Goal: Task Accomplishment & Management: Complete application form

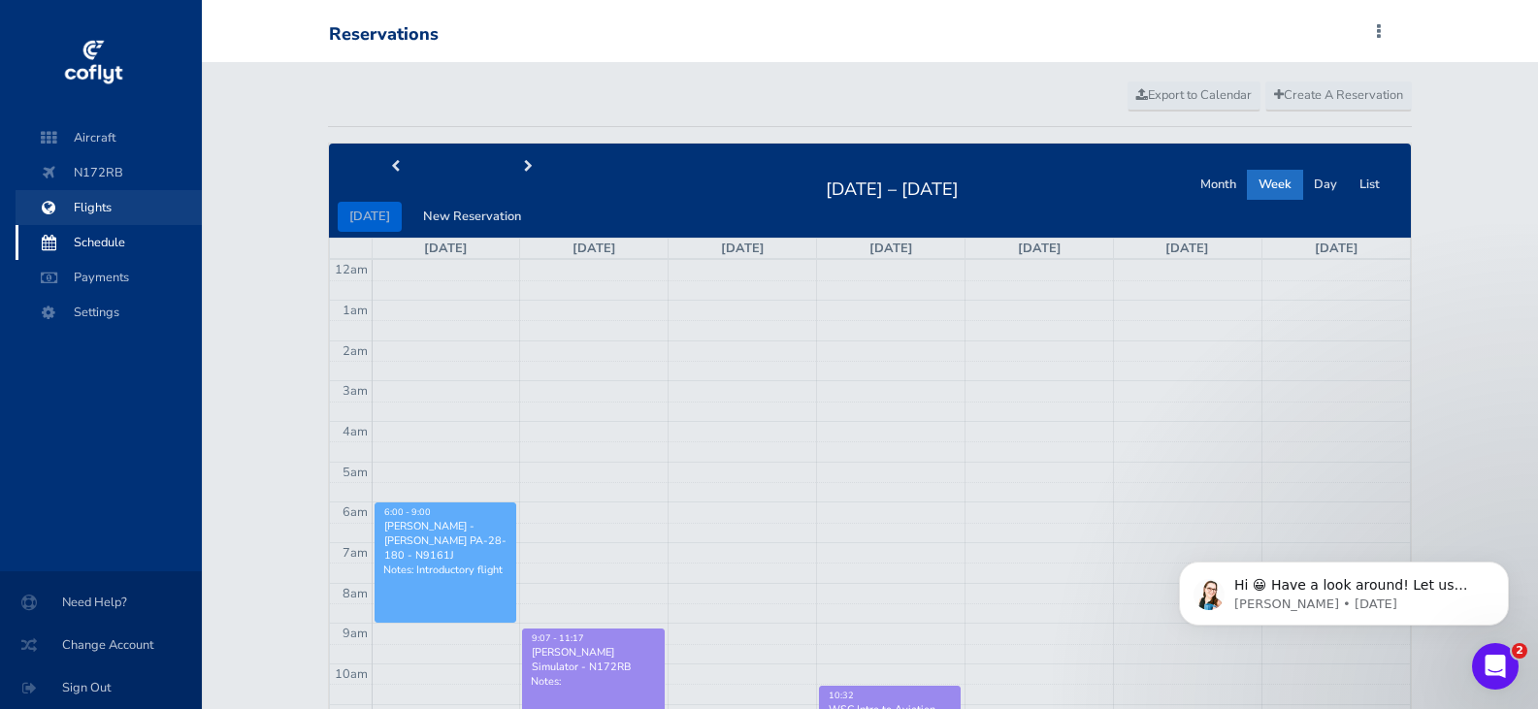
click at [99, 201] on span "Flights" at bounding box center [109, 207] width 148 height 35
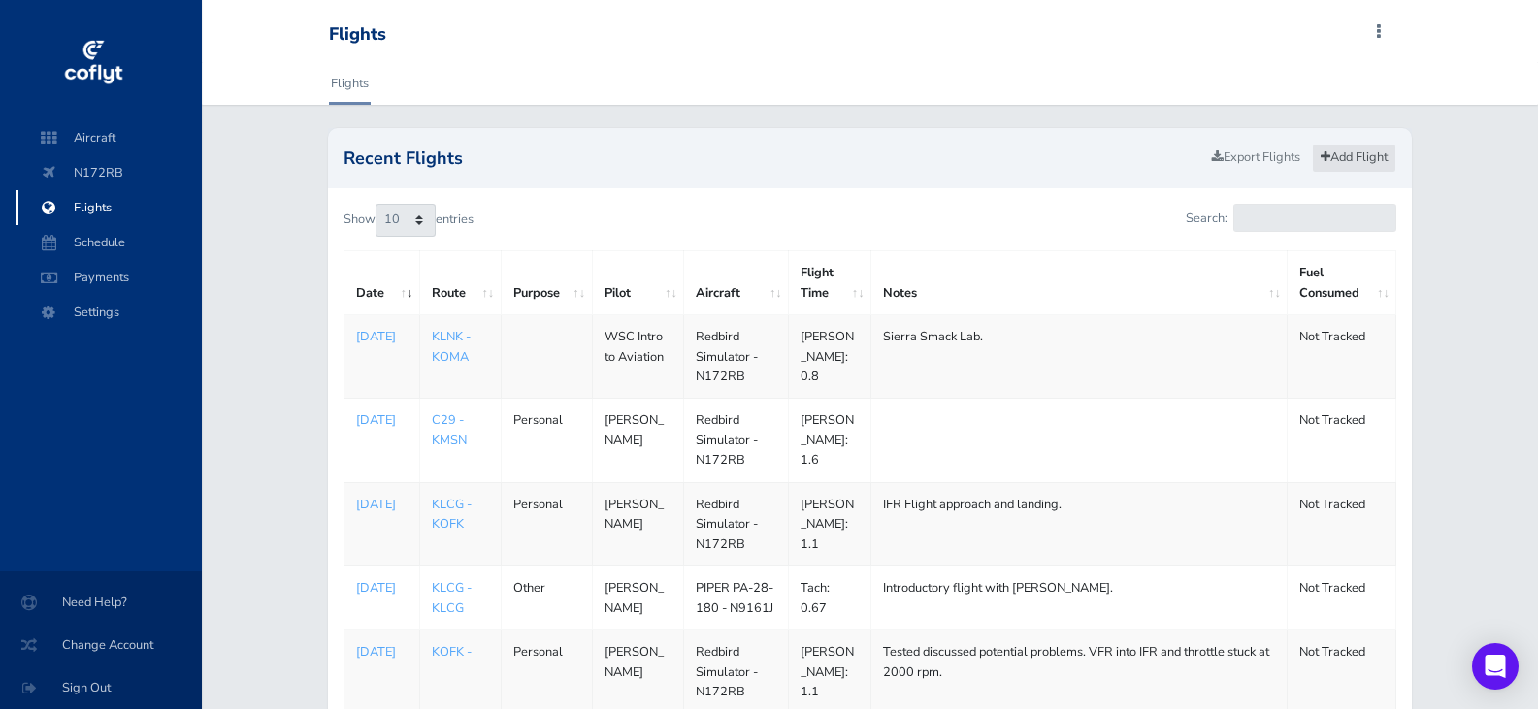
click at [1366, 151] on link "Add Flight" at bounding box center [1354, 158] width 84 height 28
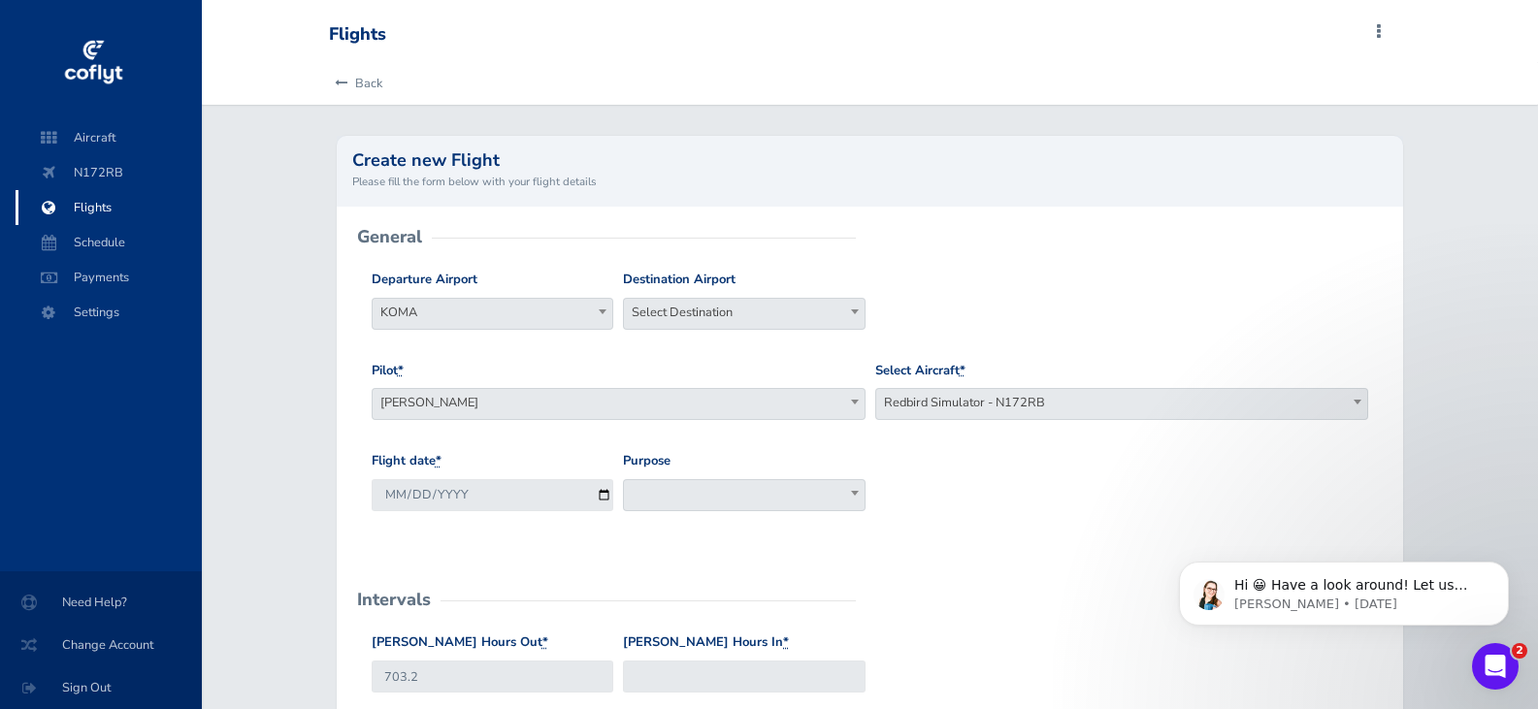
click at [839, 409] on span "[PERSON_NAME]" at bounding box center [619, 402] width 492 height 27
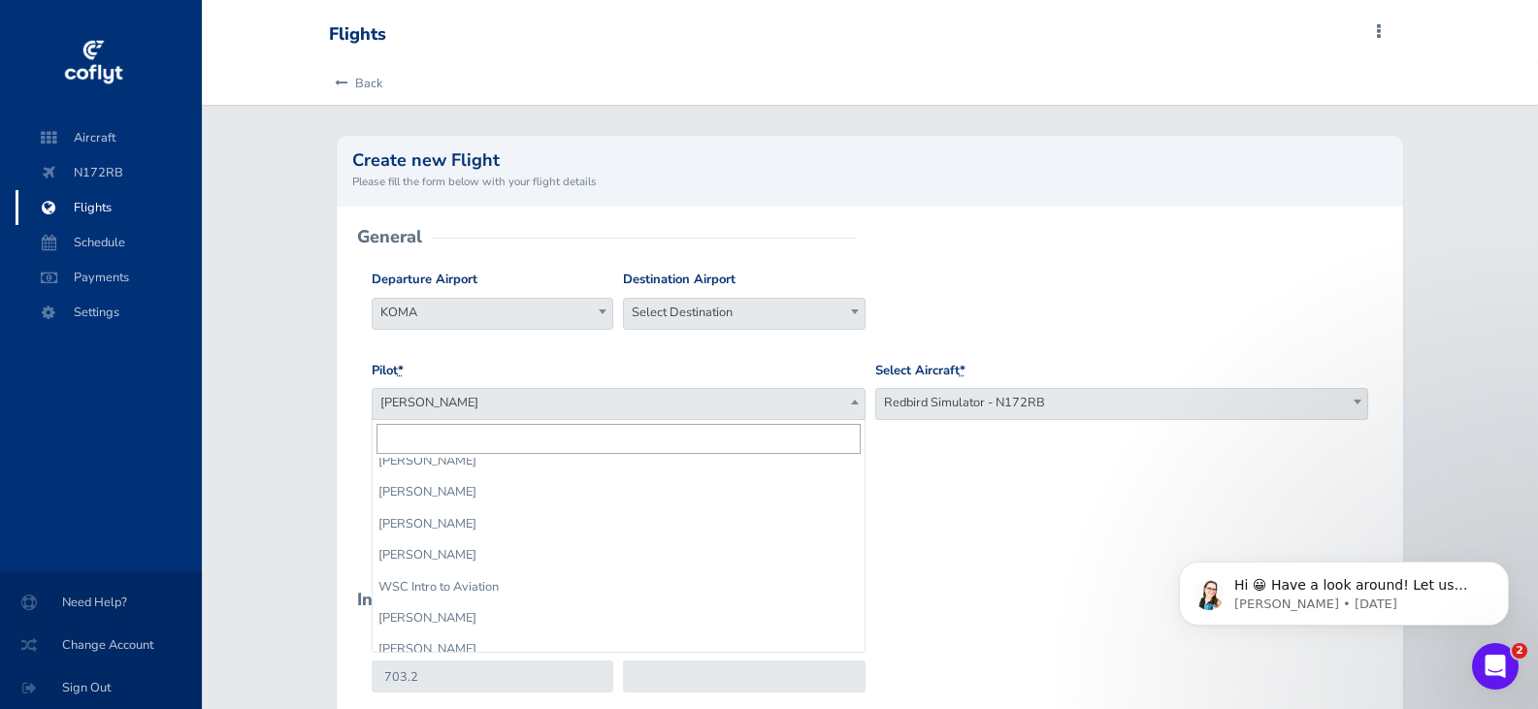
scroll to position [793, 0]
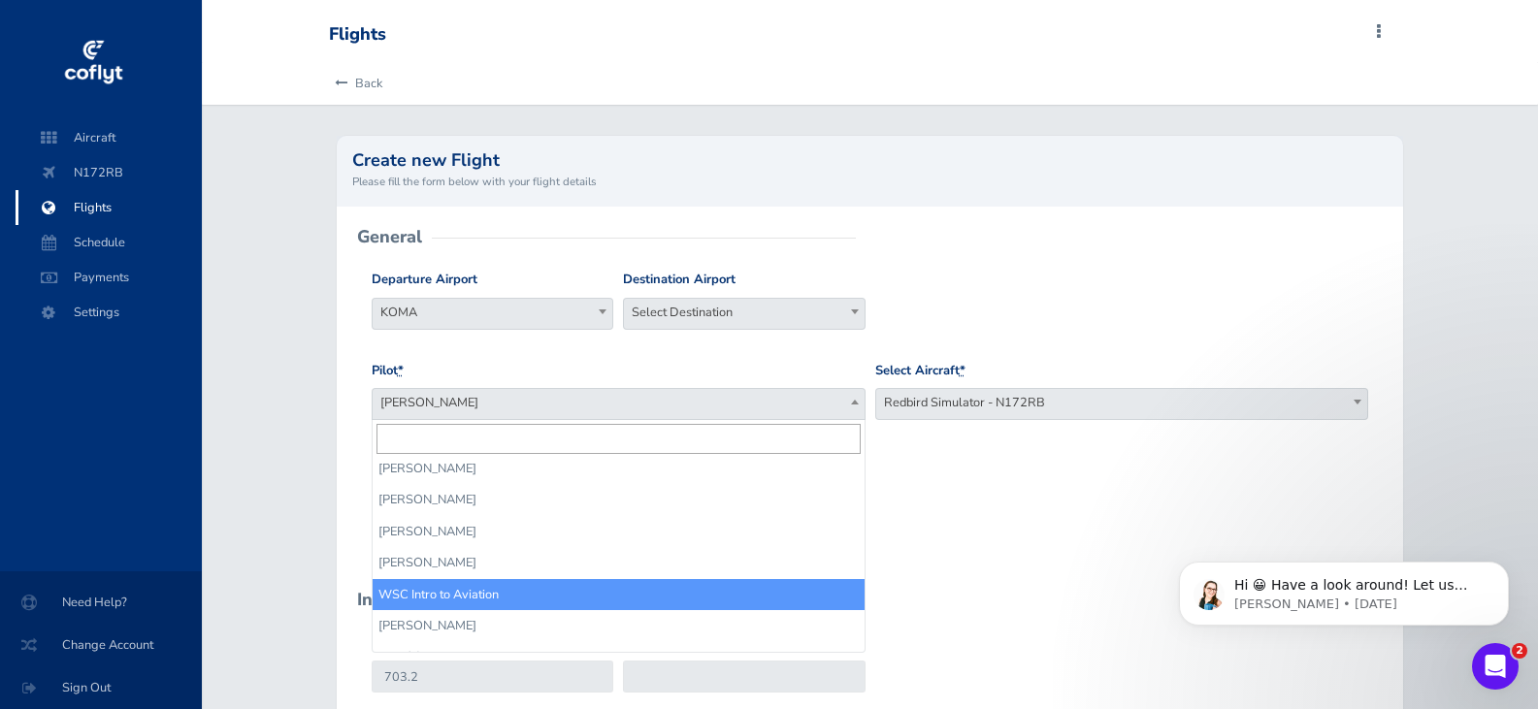
select select "14236"
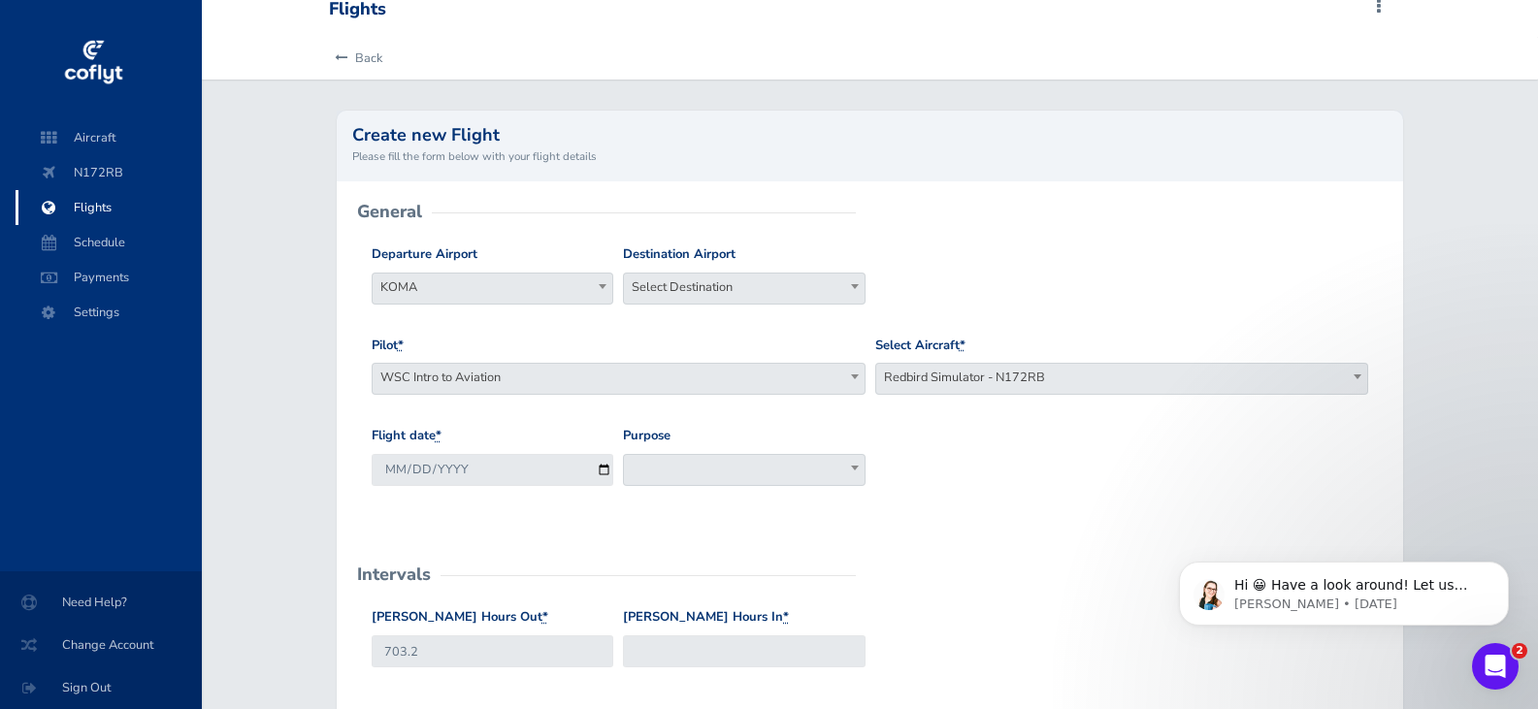
scroll to position [97, 0]
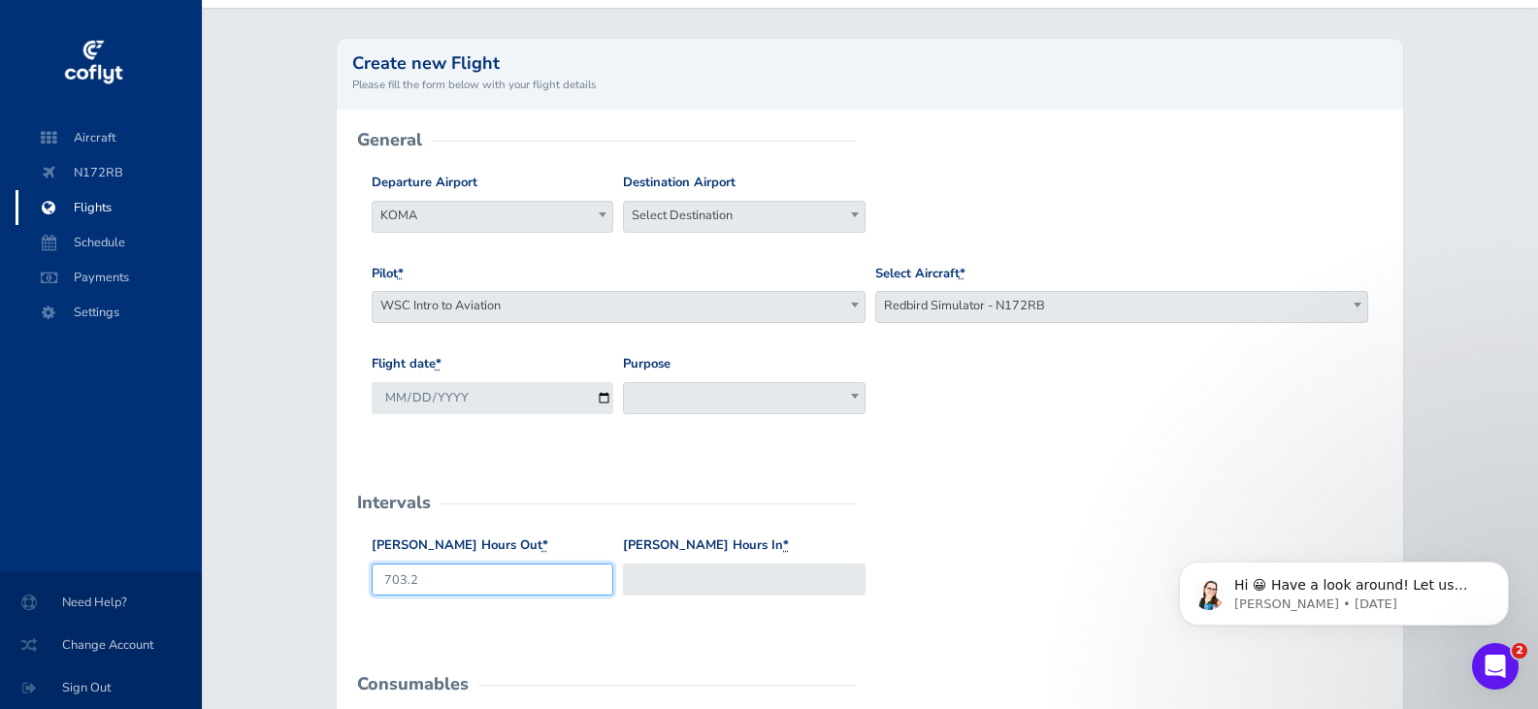
click at [490, 578] on input "703.2" at bounding box center [493, 580] width 242 height 32
type input "704.3"
click at [664, 577] on input "Hobbs Hours In *" at bounding box center [744, 580] width 242 height 32
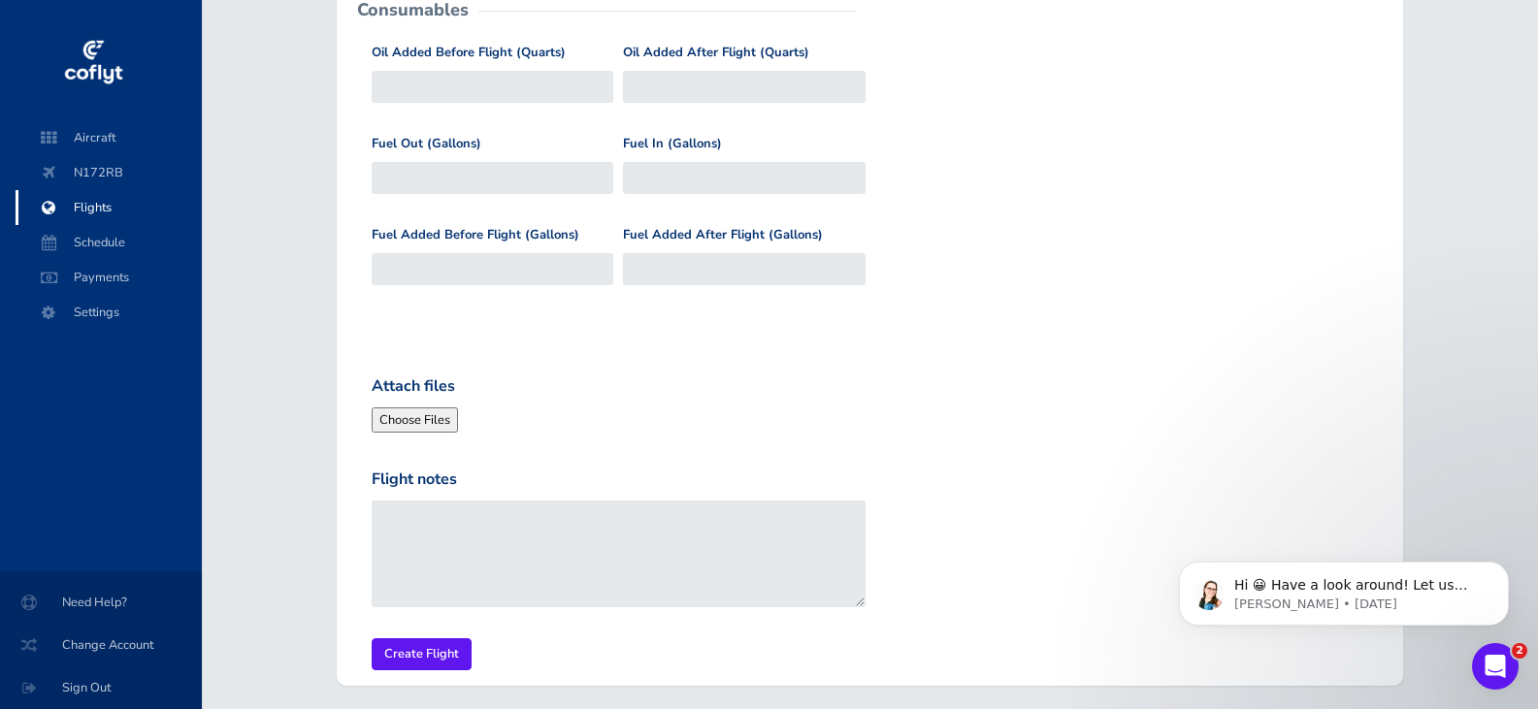
scroll to position [776, 0]
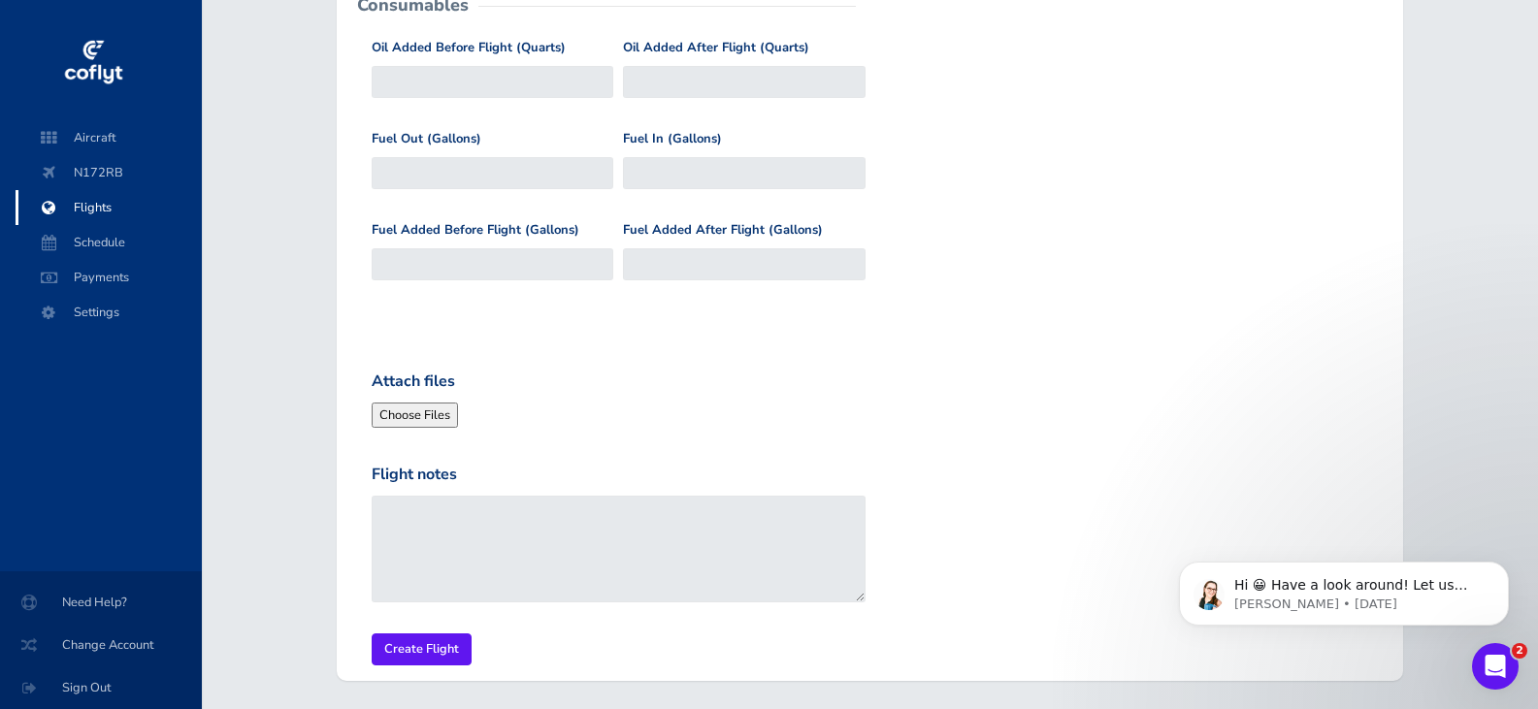
type input "705.5"
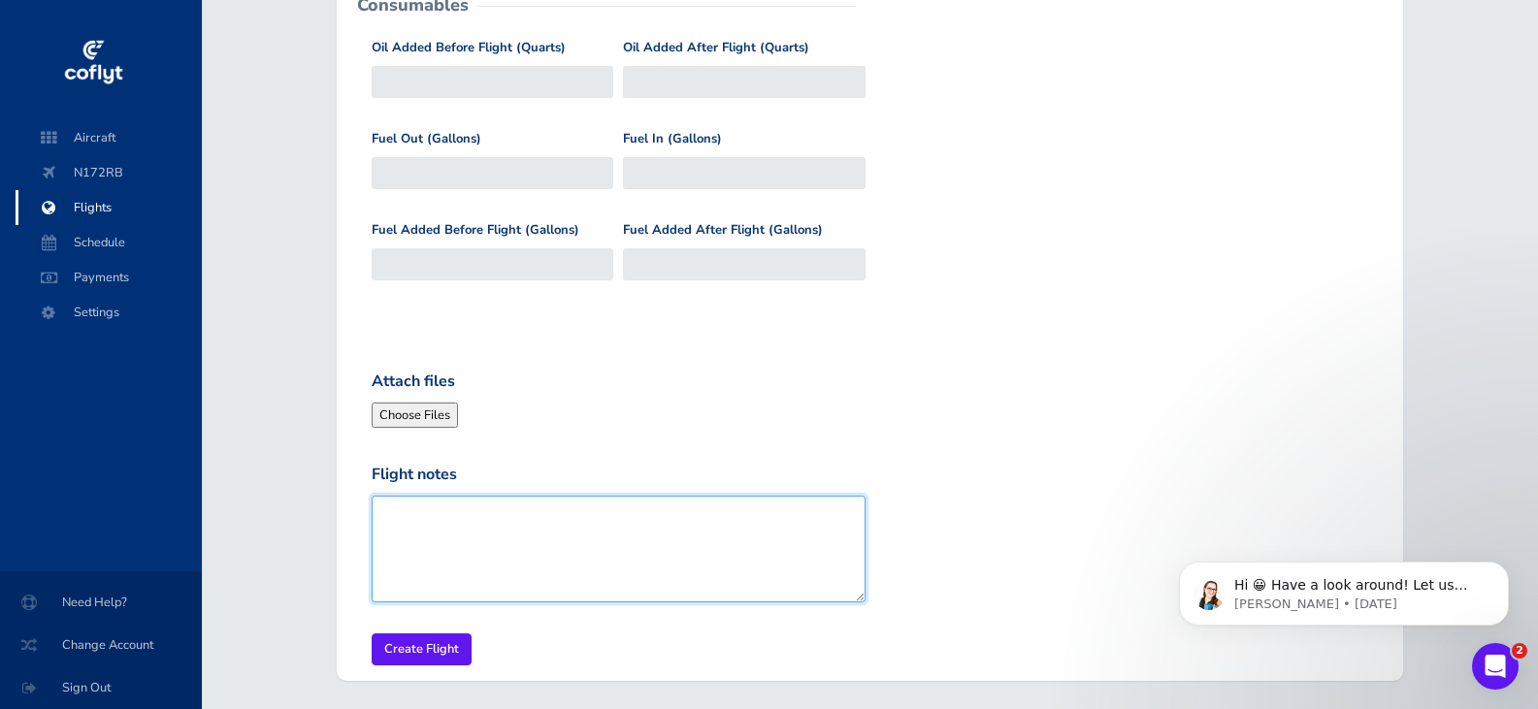
click at [576, 534] on textarea "Flight notes" at bounding box center [619, 549] width 494 height 107
type textarea "Aiden Johnson lab."
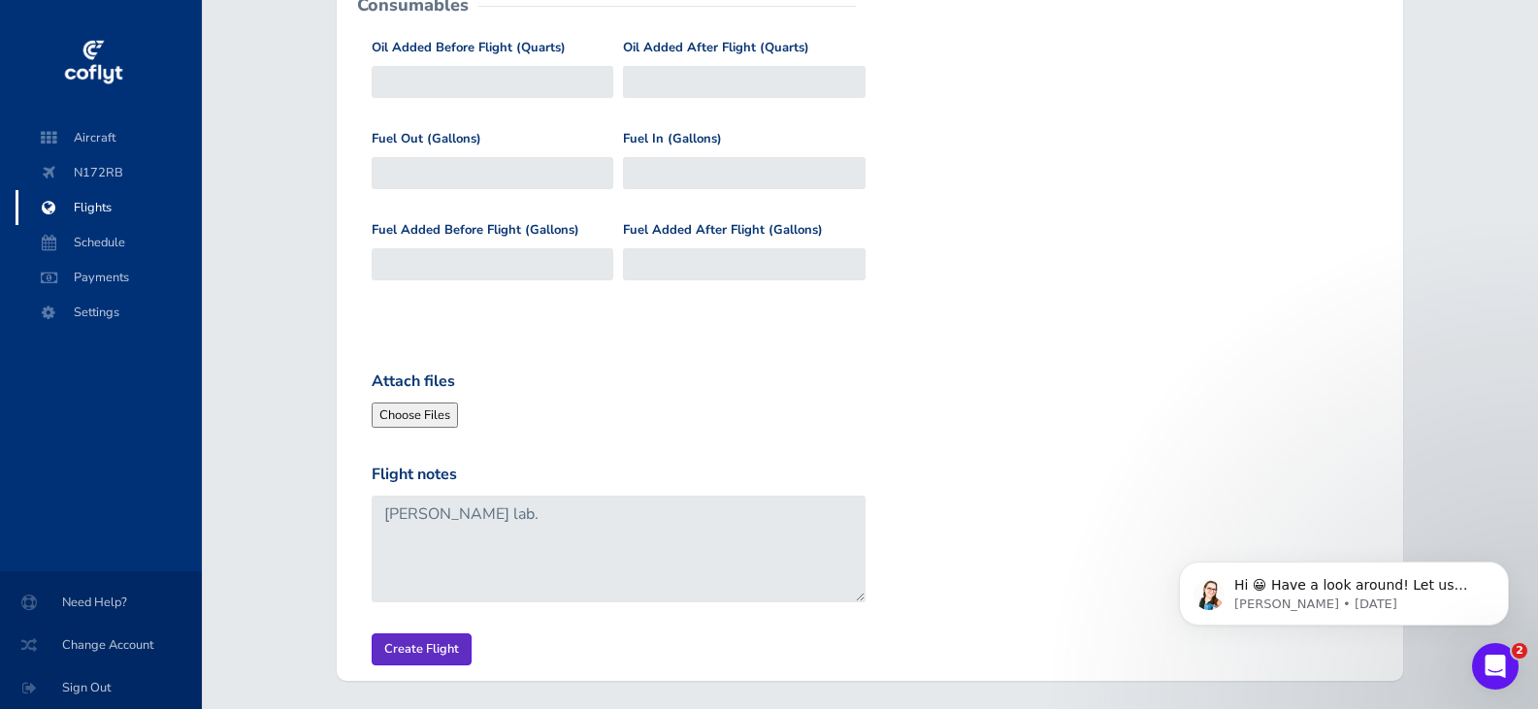
click at [411, 642] on input "Create Flight" at bounding box center [422, 650] width 100 height 32
